Goal: Information Seeking & Learning: Find specific page/section

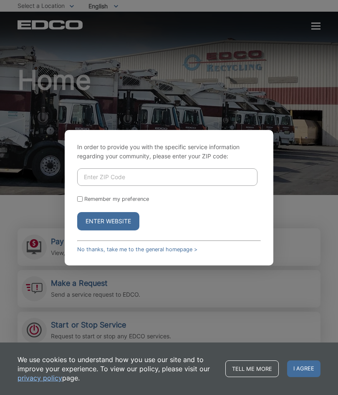
click at [211, 173] on input "Enter ZIP Code" at bounding box center [167, 177] width 180 height 18
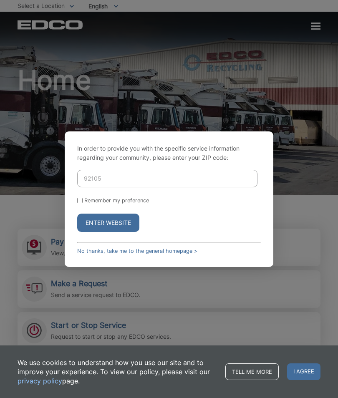
type input "92105"
click at [127, 225] on button "Enter Website" at bounding box center [108, 222] width 62 height 18
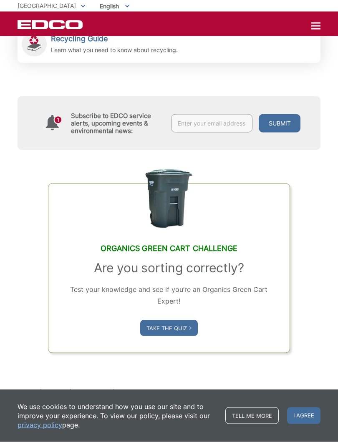
scroll to position [371, 0]
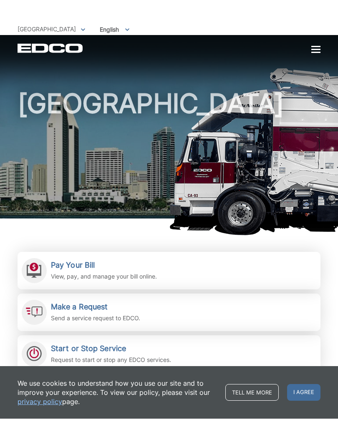
scroll to position [13, 0]
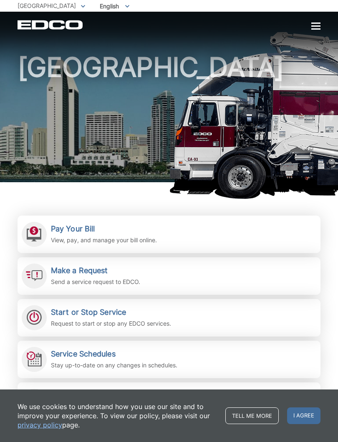
click at [334, 159] on picture at bounding box center [169, 115] width 338 height 167
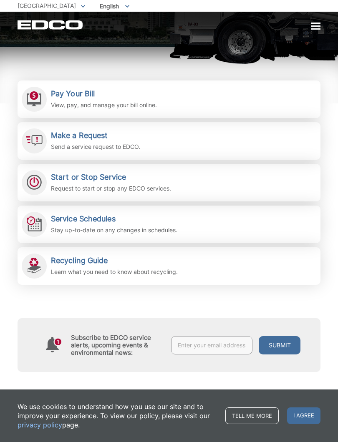
scroll to position [151, 0]
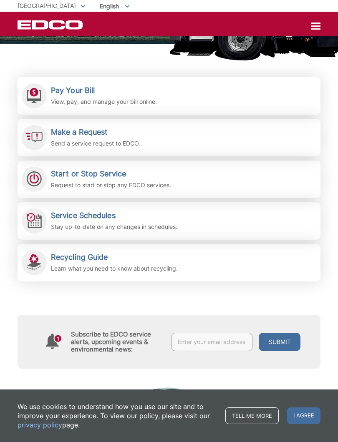
click at [128, 262] on div "Recycling Guide Learn what you need to know about recycling." at bounding box center [114, 263] width 127 height 20
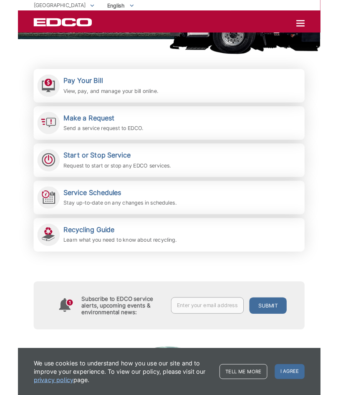
scroll to position [175, 0]
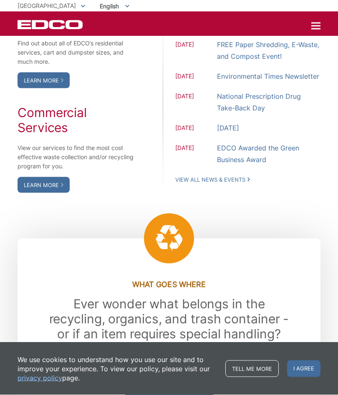
scroll to position [736, 0]
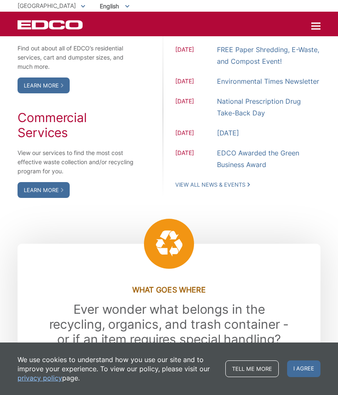
click at [308, 29] on div "EDCO Logo Home Residential Services Curbside Pickup Recycling Organic Recycling…" at bounding box center [169, 25] width 303 height 10
click at [311, 25] on div at bounding box center [315, 25] width 9 height 1
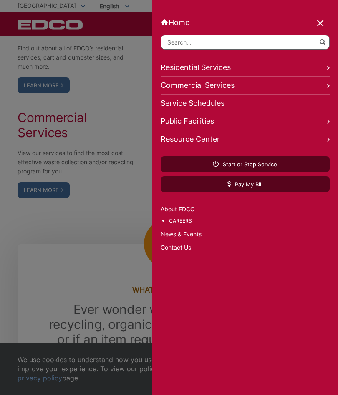
click at [289, 102] on link "Service Schedules" at bounding box center [245, 104] width 169 height 18
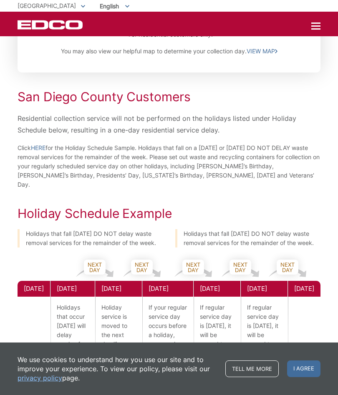
scroll to position [128, 0]
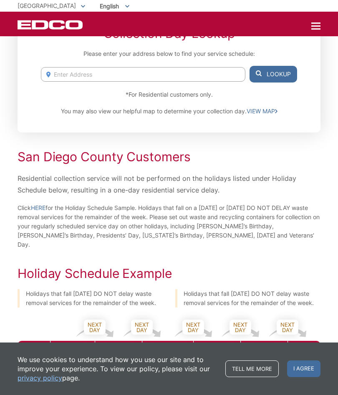
click at [317, 27] on div at bounding box center [315, 25] width 9 height 1
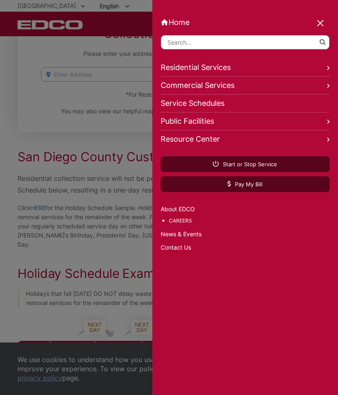
click at [286, 120] on link "Public Facilities" at bounding box center [245, 122] width 169 height 18
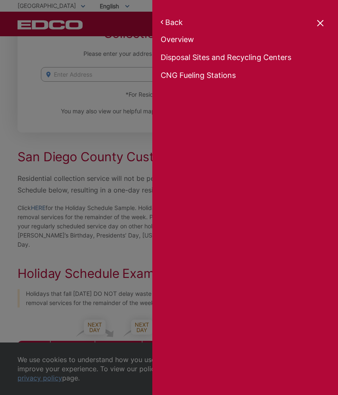
click at [242, 65] on link "Disposal Sites and Recycling Centers" at bounding box center [245, 59] width 169 height 12
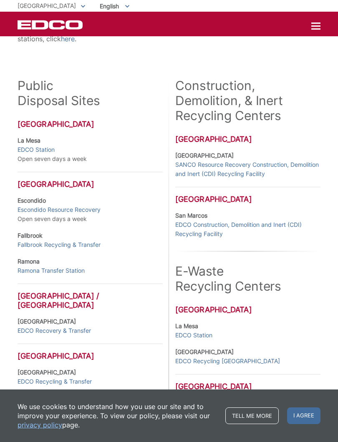
scroll to position [127, 0]
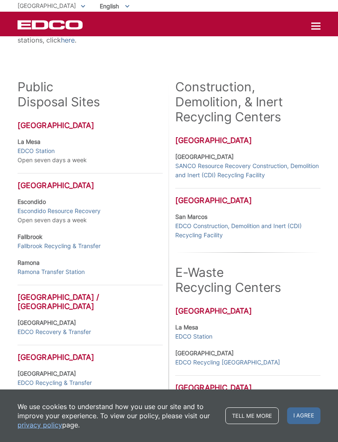
click at [253, 166] on link "SANCO Resource Recovery Construction, Demolition and Inert (CDI) Recycling Faci…" at bounding box center [247, 170] width 145 height 18
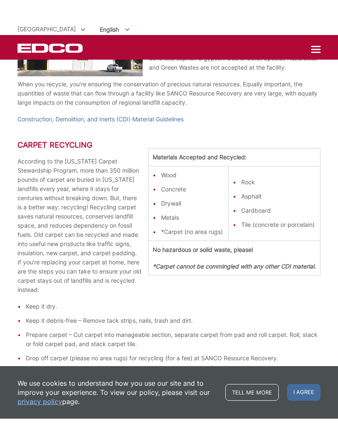
scroll to position [349, 0]
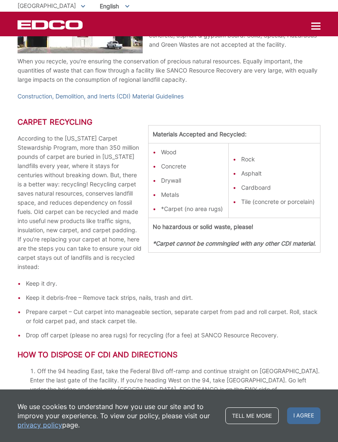
click at [32, 301] on ul "Keep it dry. Keep it debris-free – Remove tack strips, nails, trash and dirt. P…" at bounding box center [169, 309] width 303 height 61
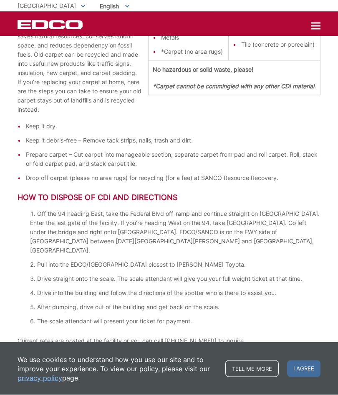
scroll to position [463, 0]
